Goal: Task Accomplishment & Management: Complete application form

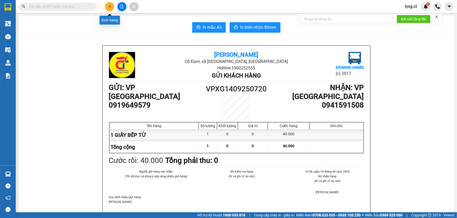
click at [112, 7] on button at bounding box center [109, 6] width 9 height 9
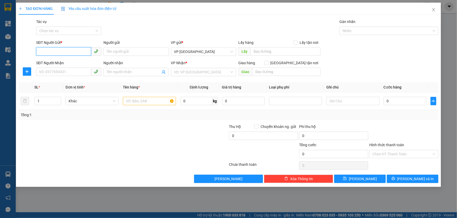
click at [79, 52] on input "SĐT Người Gửi *" at bounding box center [63, 51] width 55 height 8
click at [73, 50] on input "SĐT Người Gửi *" at bounding box center [63, 51] width 55 height 8
type input "0981844793"
click at [60, 70] on input "SĐT Người Nhận" at bounding box center [63, 72] width 55 height 8
click at [183, 70] on input "search" at bounding box center [201, 72] width 55 height 8
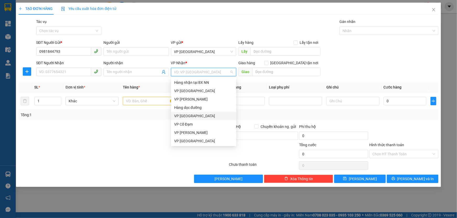
click at [188, 117] on div "VP [GEOGRAPHIC_DATA]" at bounding box center [203, 116] width 59 height 6
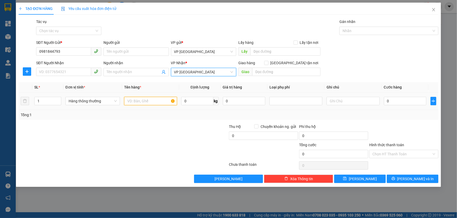
click at [143, 100] on input "text" at bounding box center [150, 101] width 53 height 8
type input "1 GIẤY HÓA ĐƠN"
click at [395, 105] on div "0" at bounding box center [405, 101] width 43 height 10
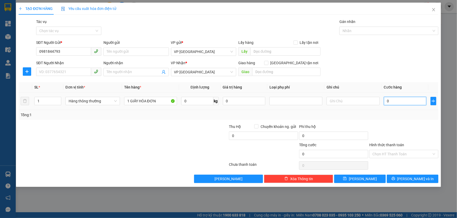
click at [393, 99] on input "0" at bounding box center [405, 101] width 43 height 8
click at [407, 102] on input "0" at bounding box center [405, 101] width 43 height 8
type input "03"
type input "3"
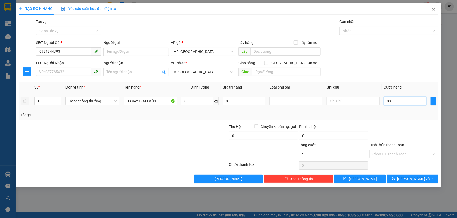
type input "030"
type input "30"
click at [405, 155] on input "Hình thức thanh toán" at bounding box center [401, 154] width 59 height 8
type input "30.000"
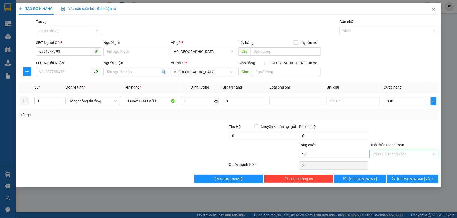
type input "30.000"
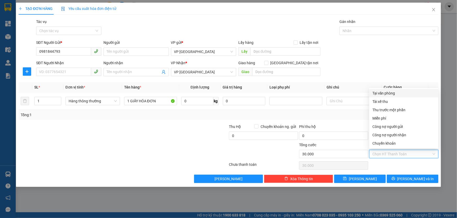
click at [386, 93] on div "Tại văn phòng" at bounding box center [403, 94] width 63 height 6
type input "0"
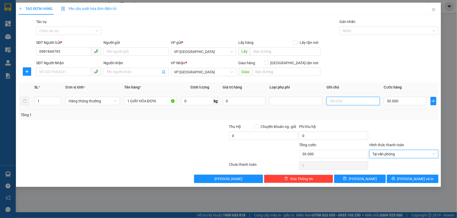
click at [347, 102] on input "text" at bounding box center [352, 101] width 53 height 8
click at [385, 155] on span "Tại văn phòng" at bounding box center [403, 154] width 63 height 8
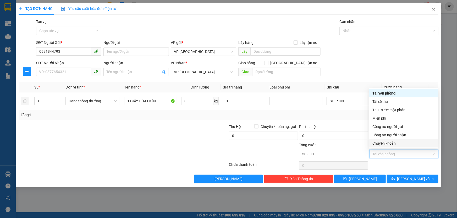
click at [388, 144] on div "Chuyển khoản" at bounding box center [403, 144] width 63 height 6
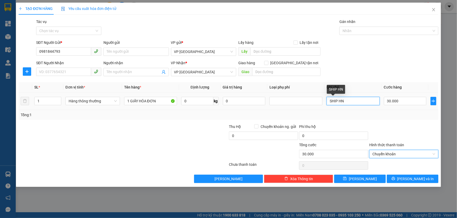
click at [356, 104] on input "SHIP HN" at bounding box center [352, 101] width 53 height 8
click at [350, 102] on input "SHIP HN (" at bounding box center [352, 101] width 53 height 8
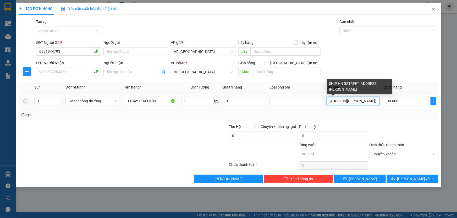
scroll to position [0, 62]
drag, startPoint x: 344, startPoint y: 101, endPoint x: 347, endPoint y: 101, distance: 2.9
click at [344, 101] on input "SHIP HN ([STREET_ADDRESS][PERSON_NAME])" at bounding box center [352, 101] width 53 height 8
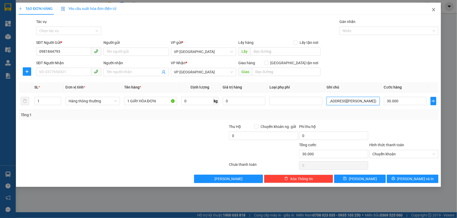
type input "SHIP HN ([STREET_ADDRESS][PERSON_NAME])"
click at [433, 8] on icon "close" at bounding box center [433, 10] width 4 height 4
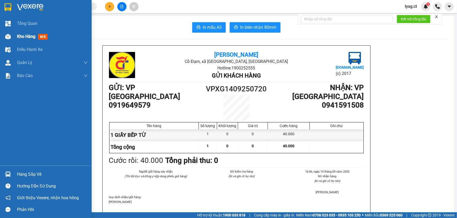
click at [20, 37] on span "Kho hàng" at bounding box center [26, 36] width 18 height 5
